Goal: Task Accomplishment & Management: Manage account settings

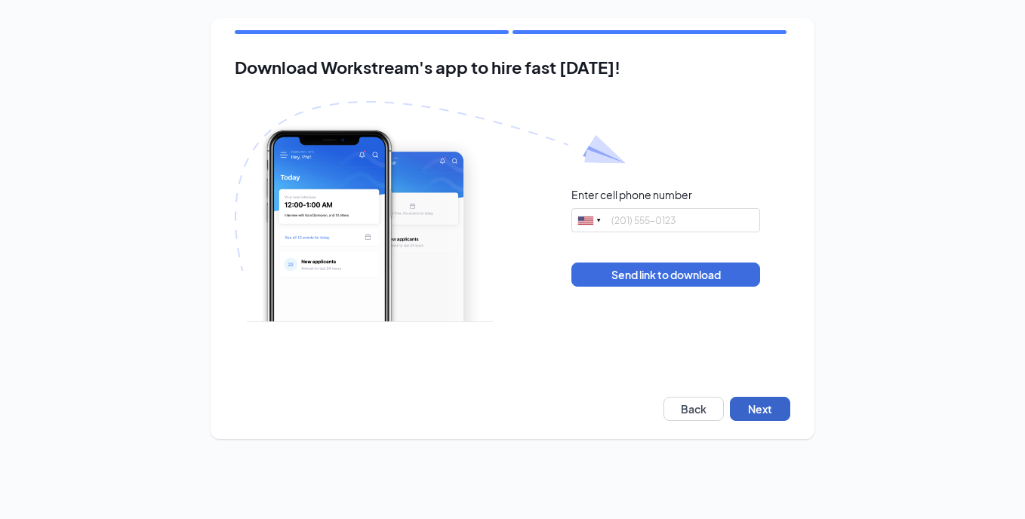
click at [769, 411] on button "Next" at bounding box center [760, 409] width 60 height 24
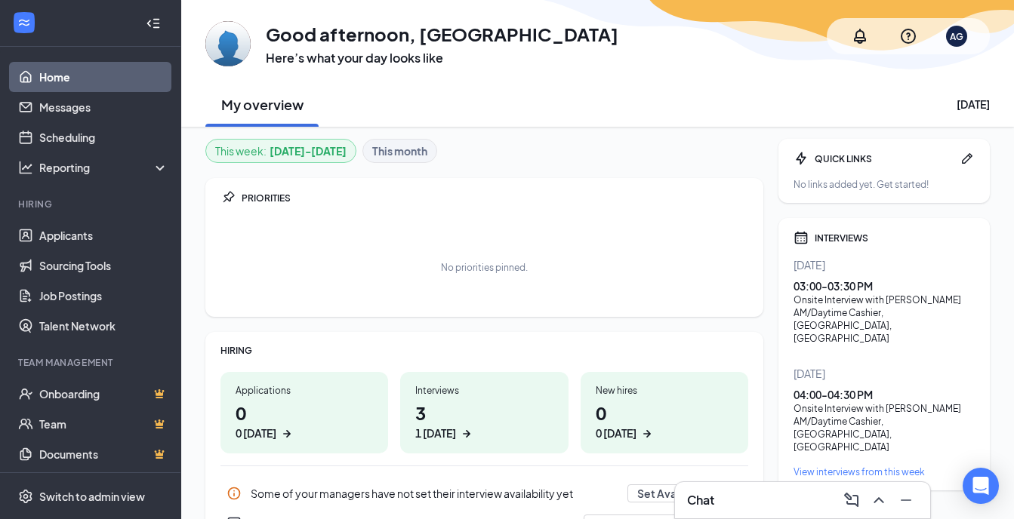
click at [815, 294] on div "Onsite Interview with Sayo Akinola" at bounding box center [883, 300] width 181 height 13
drag, startPoint x: 815, startPoint y: 294, endPoint x: 809, endPoint y: 287, distance: 9.7
click at [809, 287] on div "03:00 - 03:30 PM" at bounding box center [883, 286] width 181 height 15
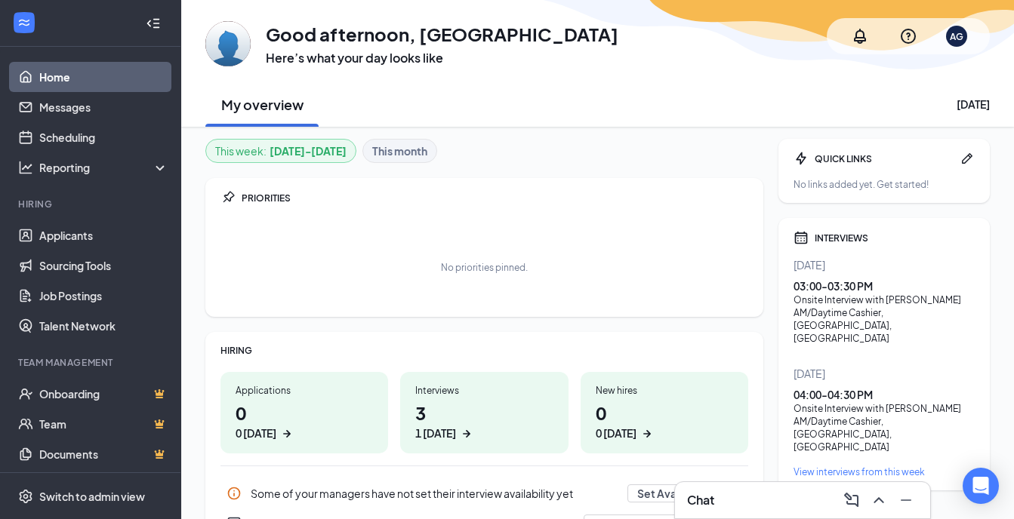
drag, startPoint x: 809, startPoint y: 287, endPoint x: 861, endPoint y: 309, distance: 56.5
click at [861, 309] on div "AM/Daytime Cashier , Arlington, TX" at bounding box center [883, 326] width 181 height 39
click at [861, 466] on div "View interviews from this week" at bounding box center [883, 472] width 181 height 13
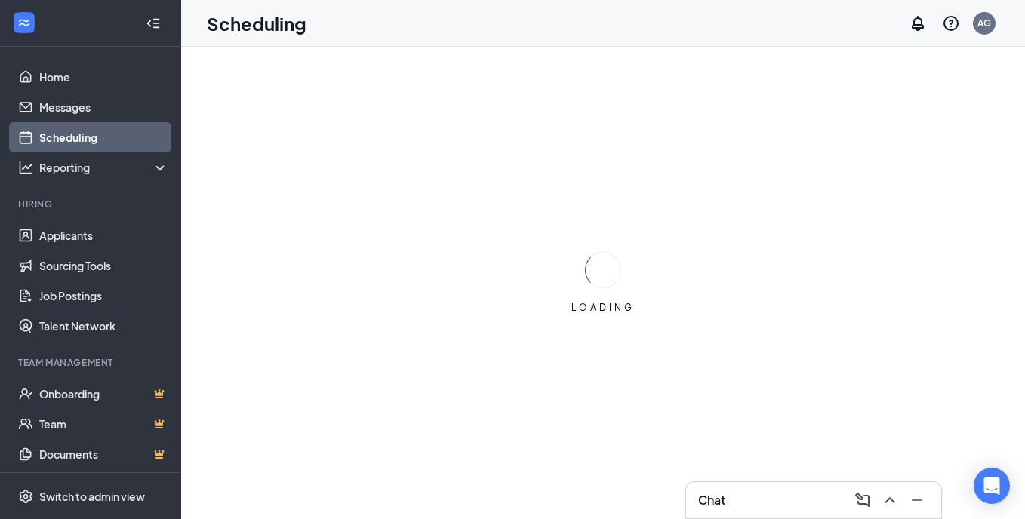
click at [861, 420] on div "LOADING" at bounding box center [603, 283] width 844 height 473
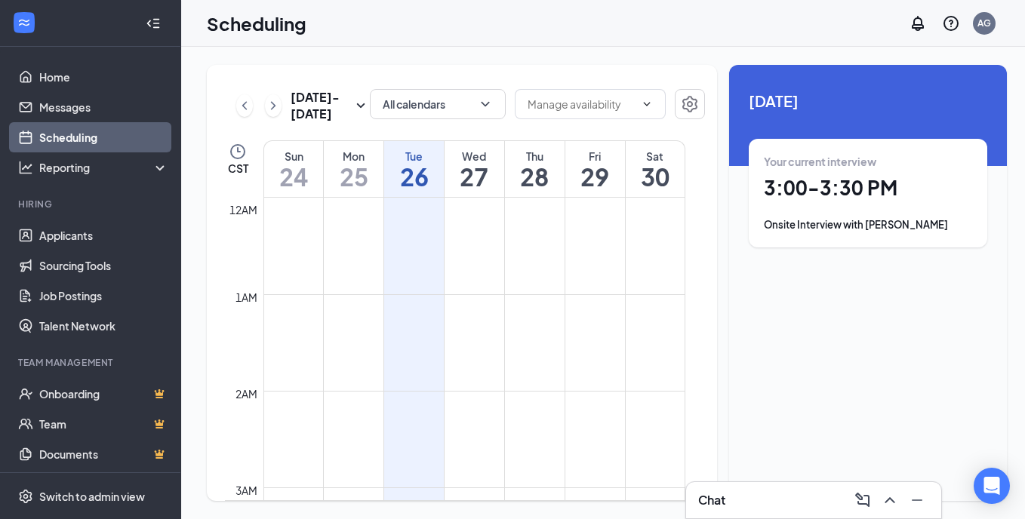
scroll to position [742, 0]
click at [843, 231] on div "Onsite Interview with Sayo Akinola" at bounding box center [868, 224] width 208 height 15
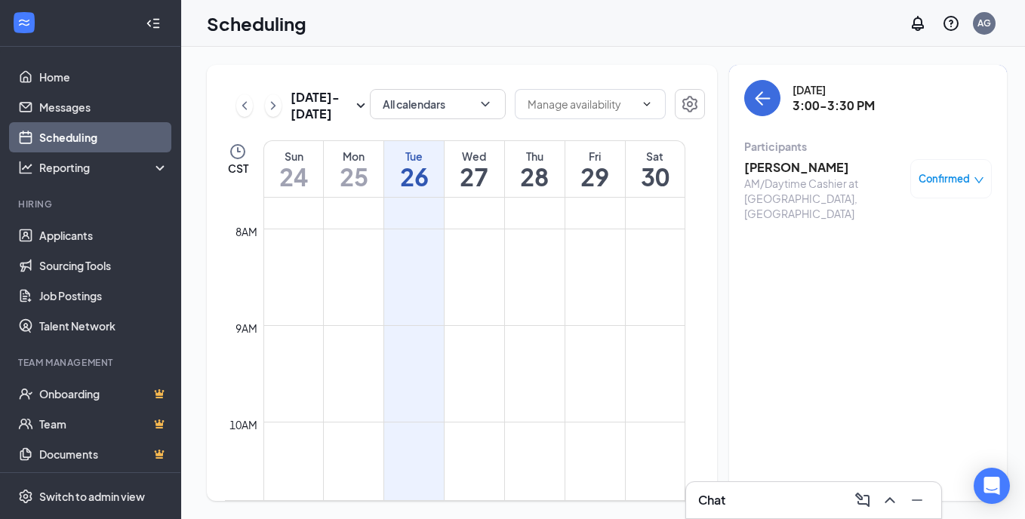
click at [772, 188] on div "AM/Daytime Cashier at Arlington, TX" at bounding box center [823, 198] width 159 height 45
click at [778, 163] on h3 "Sayo Akinola" at bounding box center [823, 167] width 159 height 17
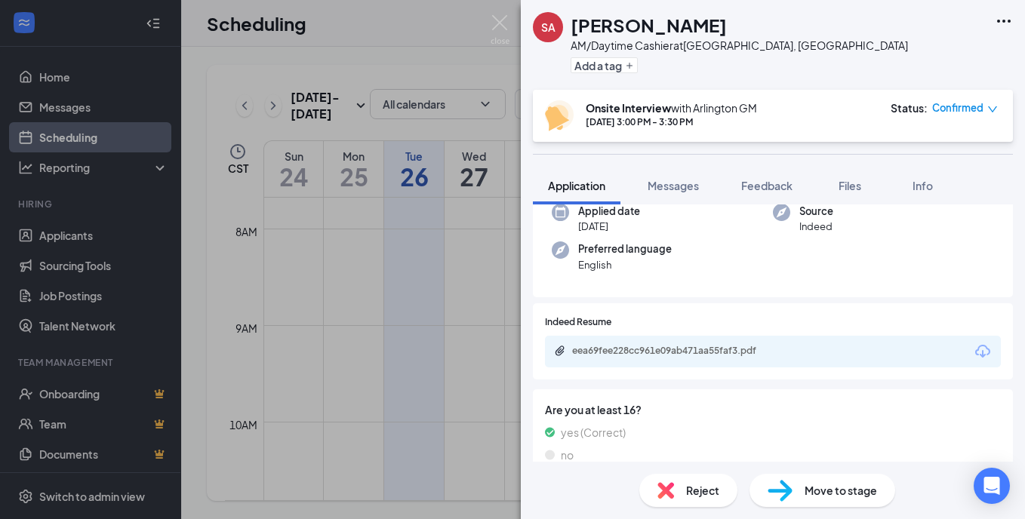
scroll to position [125, 0]
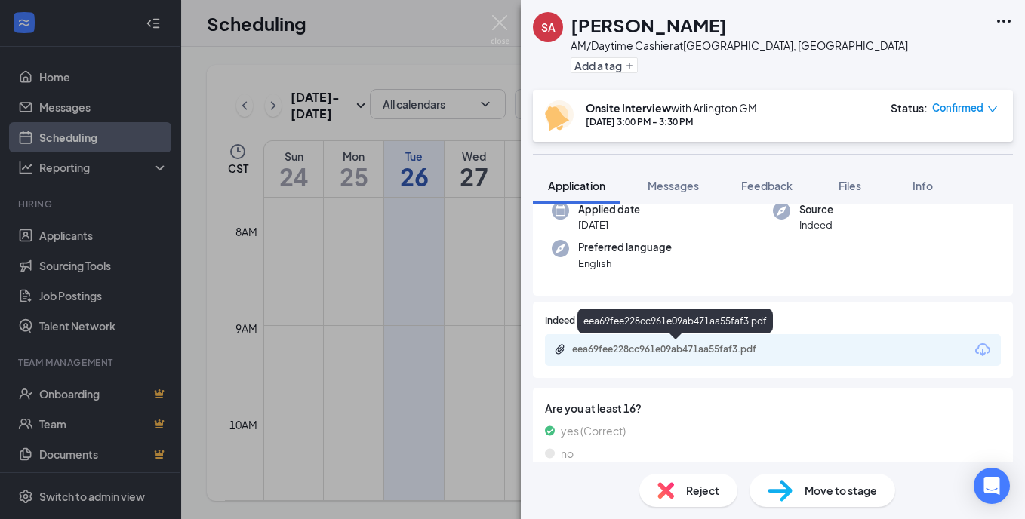
click at [702, 344] on div "eea69fee228cc961e09ab471aa55faf3.pdf" at bounding box center [677, 350] width 211 height 12
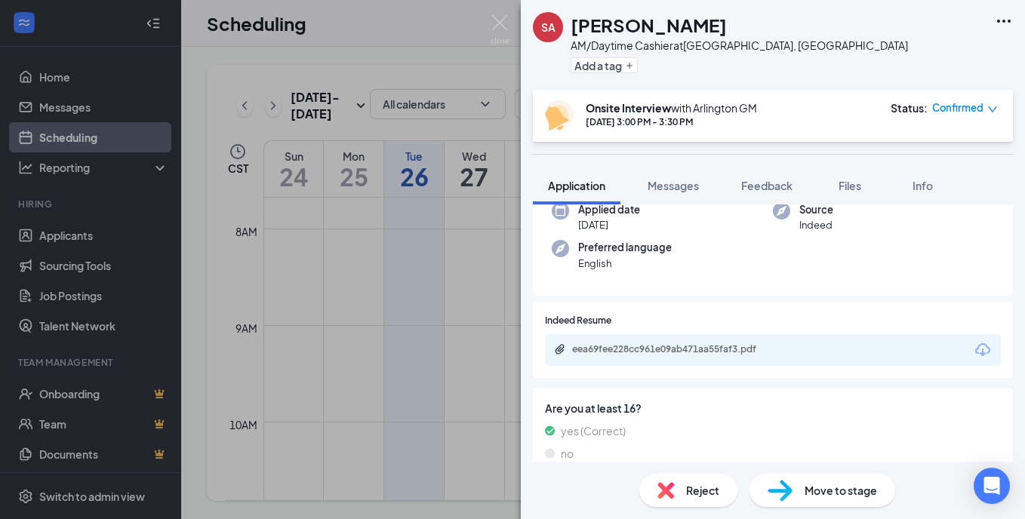
click at [709, 322] on div at bounding box center [807, 321] width 390 height 14
click at [501, 12] on div "SA Sayo Akinola AM/Daytime Cashier at Arlington, TX Add a tag Onsite Interview …" at bounding box center [512, 259] width 1025 height 519
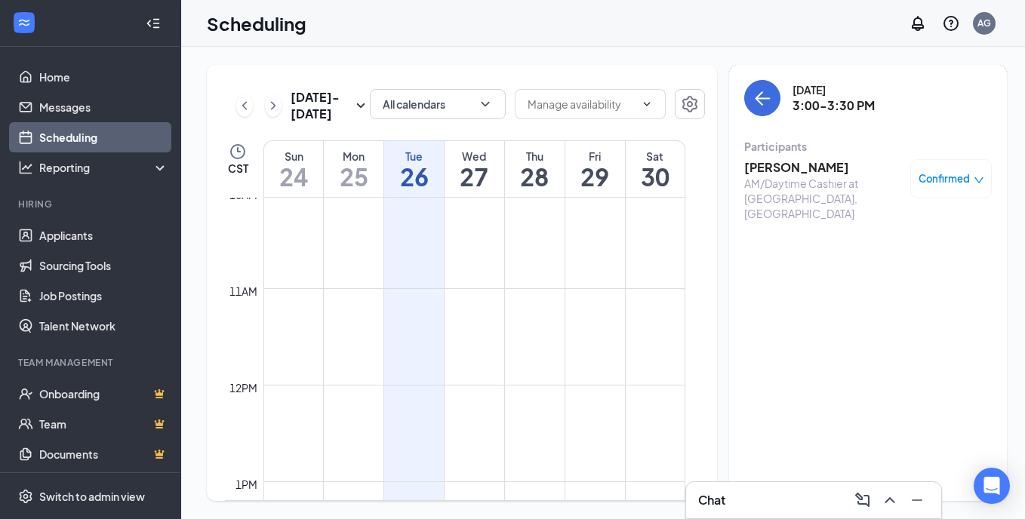
scroll to position [1024, 0]
click at [786, 160] on h3 "Sayo Akinola" at bounding box center [823, 167] width 159 height 17
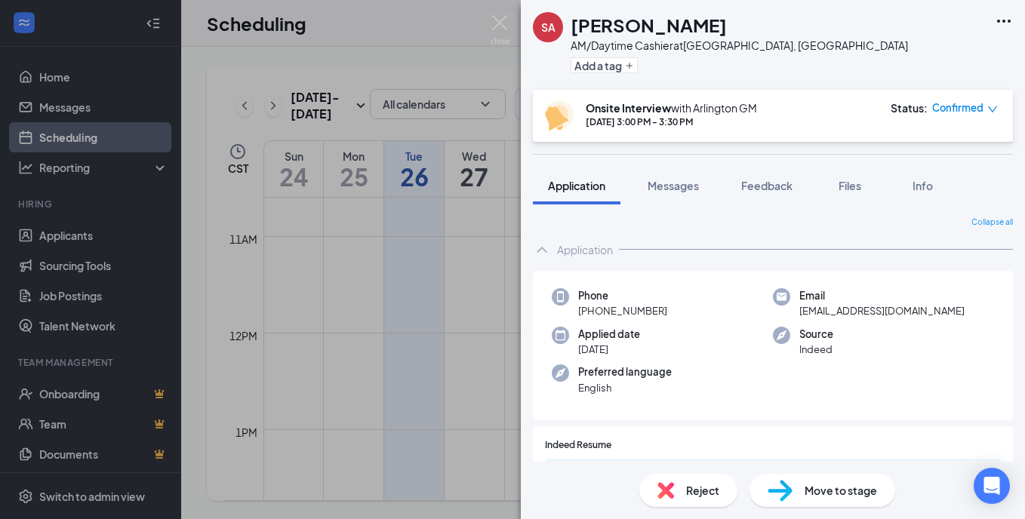
click at [691, 483] on span "Reject" at bounding box center [702, 490] width 33 height 17
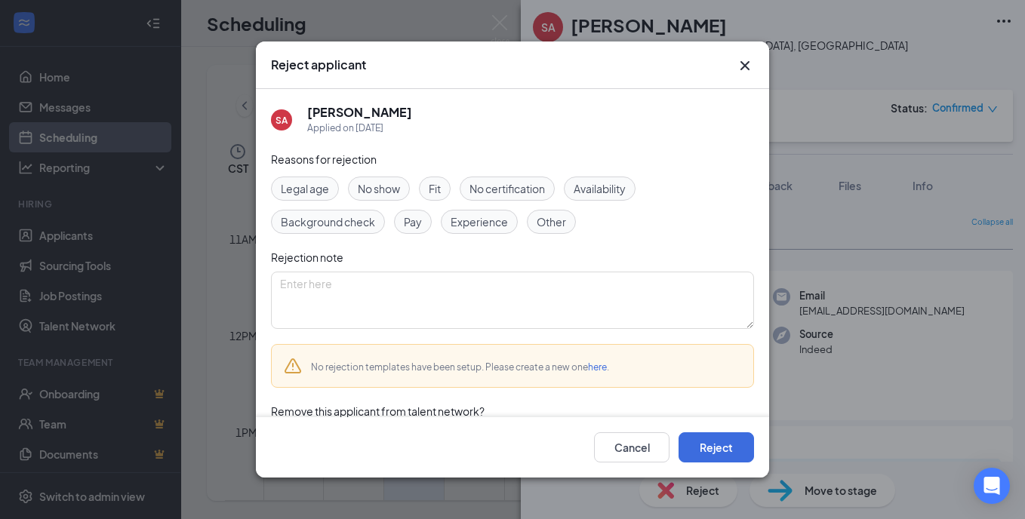
click at [491, 222] on span "Experience" at bounding box center [479, 222] width 57 height 17
click at [339, 297] on textarea at bounding box center [512, 300] width 483 height 57
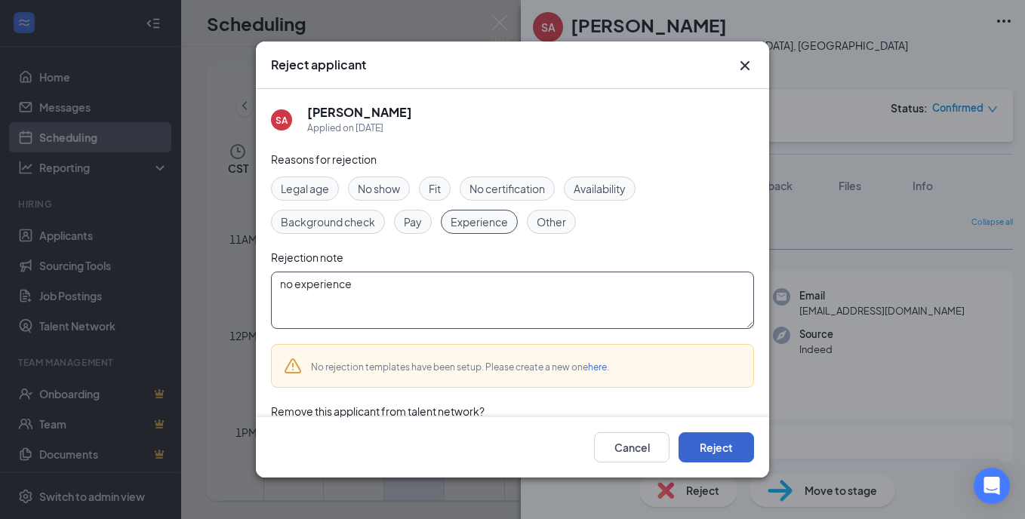
type textarea "no experience"
click at [723, 451] on button "Reject" at bounding box center [716, 448] width 75 height 30
